Goal: Information Seeking & Learning: Learn about a topic

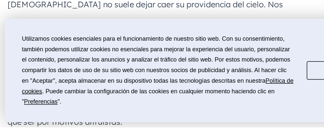
scroll to position [1094, 0]
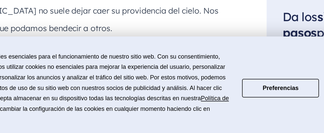
click at [229, 98] on font "Preferencias" at bounding box center [229, 95] width 24 height 5
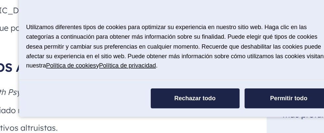
click at [175, 105] on font "Rechazar todo" at bounding box center [172, 102] width 27 height 5
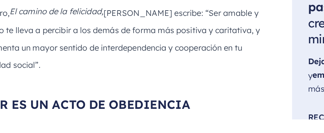
scroll to position [1410, 0]
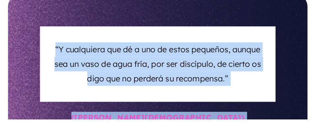
scroll to position [1901, 0]
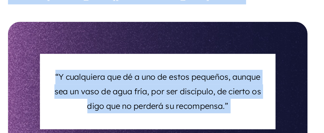
copy div "DAR PONE A [DEMOGRAPHIC_DATA] EN DEUDA CON NOSOTROS En el libro [PERSON_NAME][D…"
